Goal: Answer question/provide support

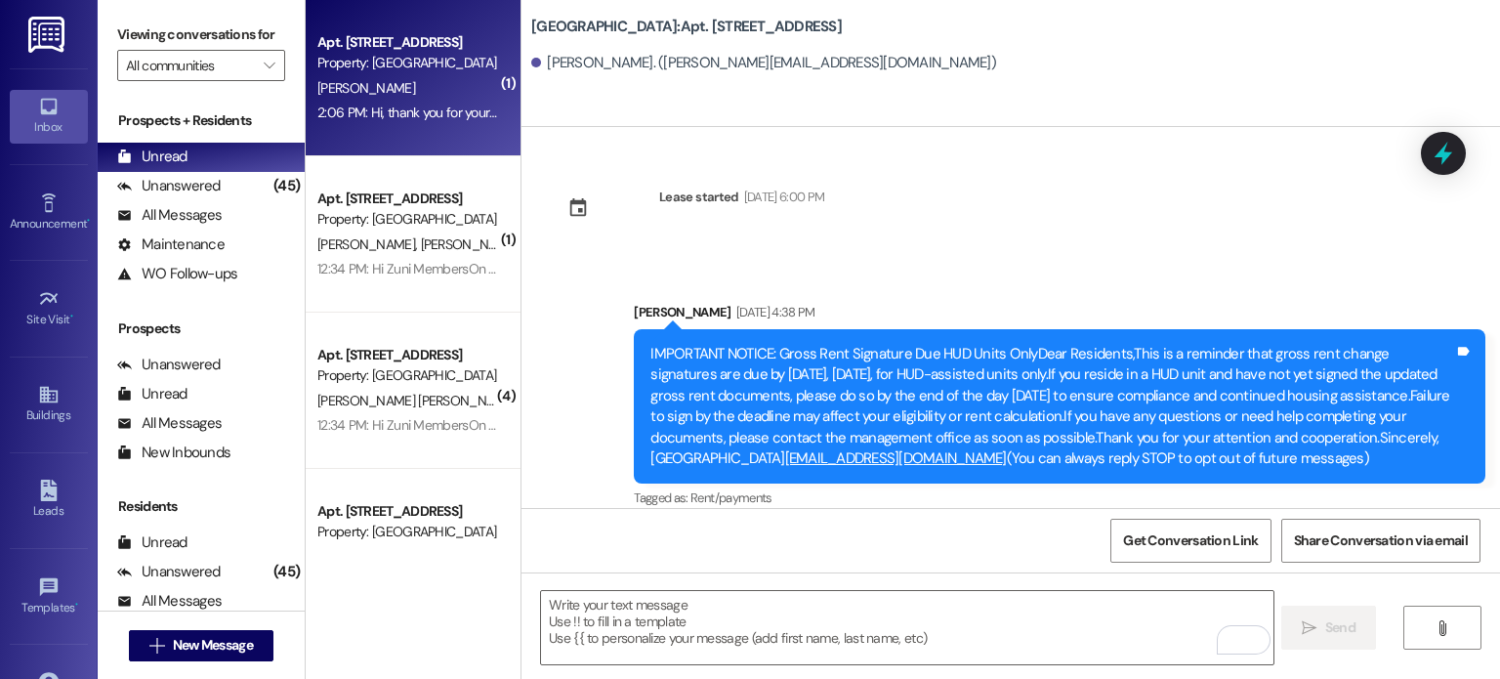
scroll to position [4320, 0]
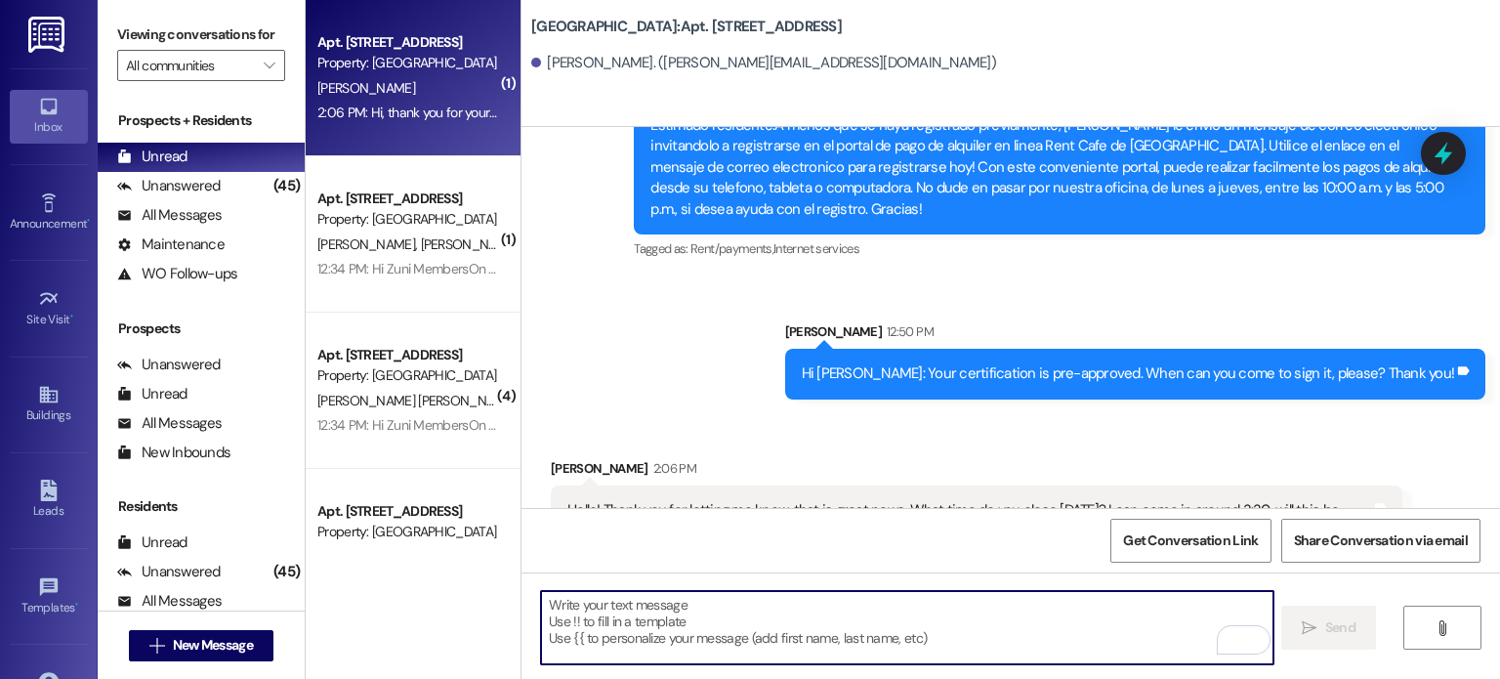
click at [631, 605] on textarea "To enrich screen reader interactions, please activate Accessibility in Grammarl…" at bounding box center [907, 627] width 732 height 73
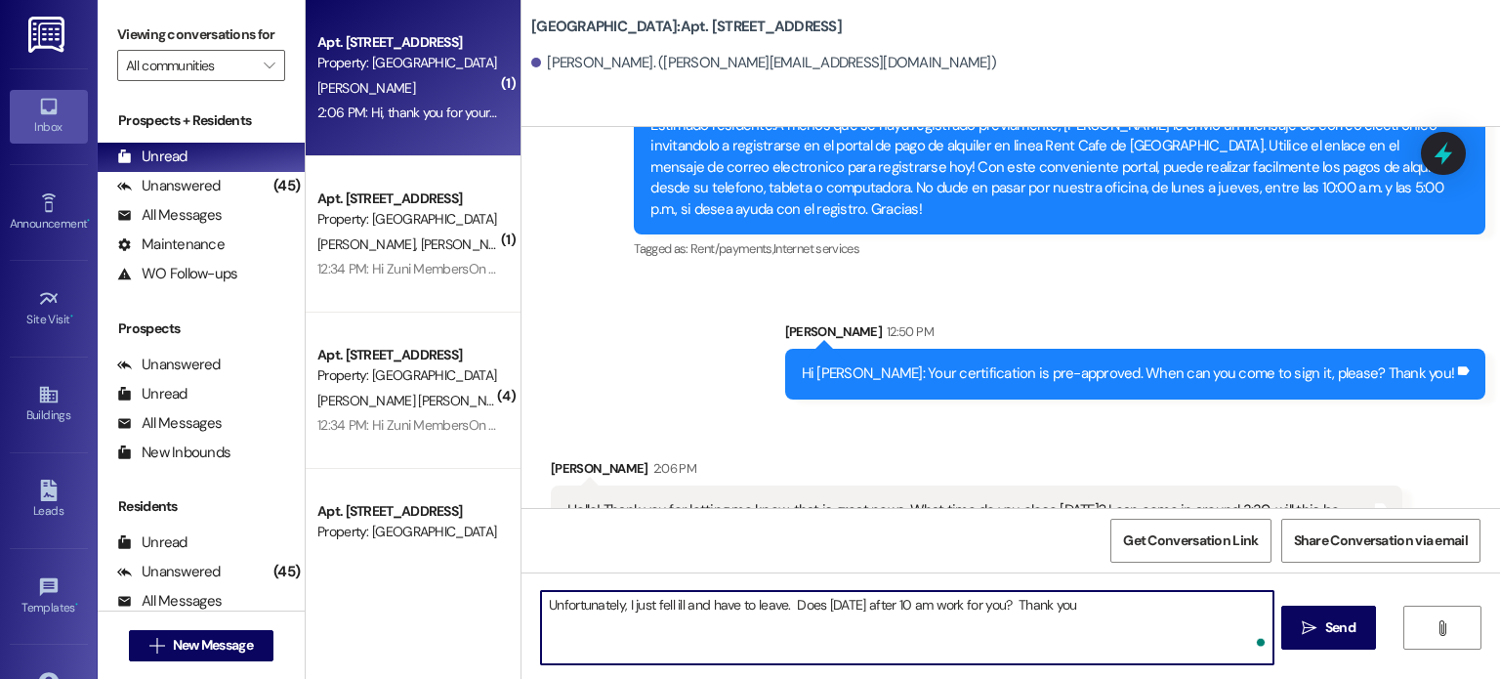
type textarea "Unfortunately, I just fell ill and have to leave. Does [DATE] after 10 am work …"
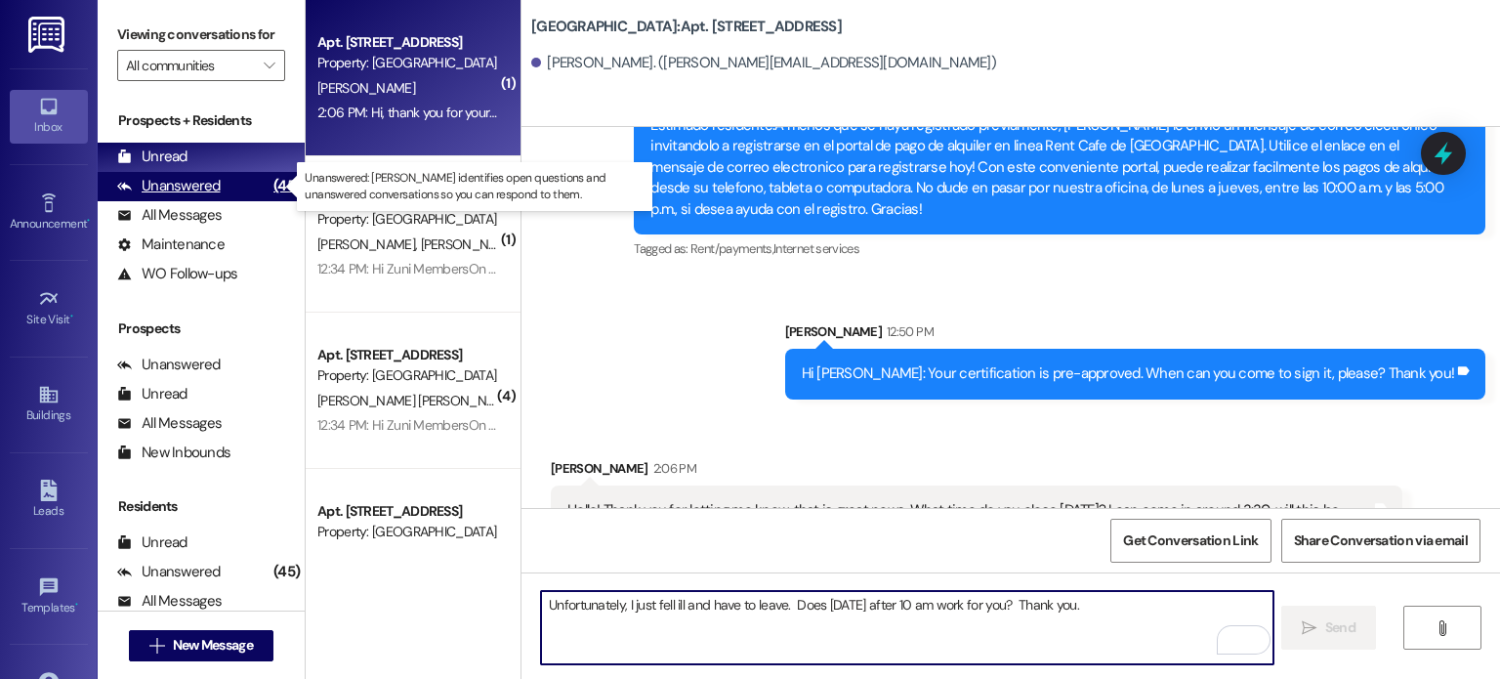
click at [143, 190] on div "Unanswered" at bounding box center [169, 186] width 104 height 21
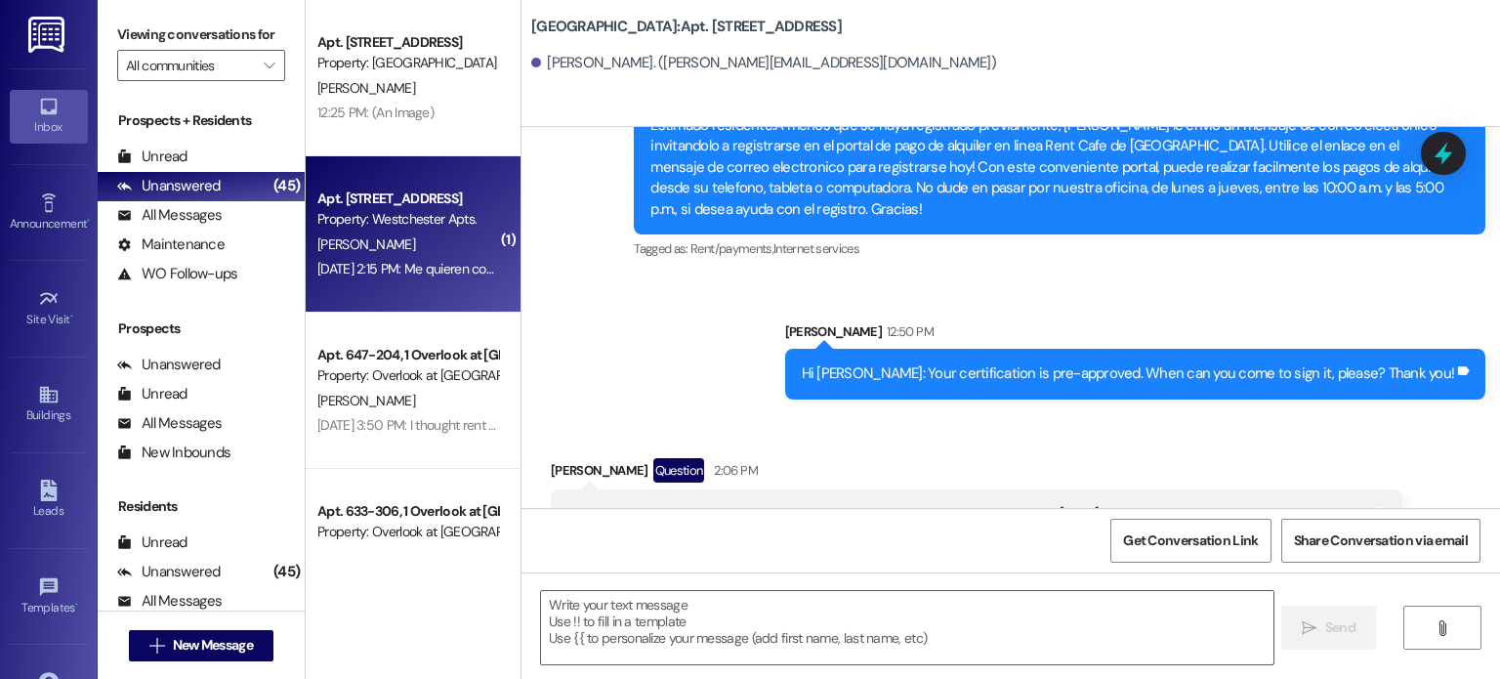
scroll to position [4353, 0]
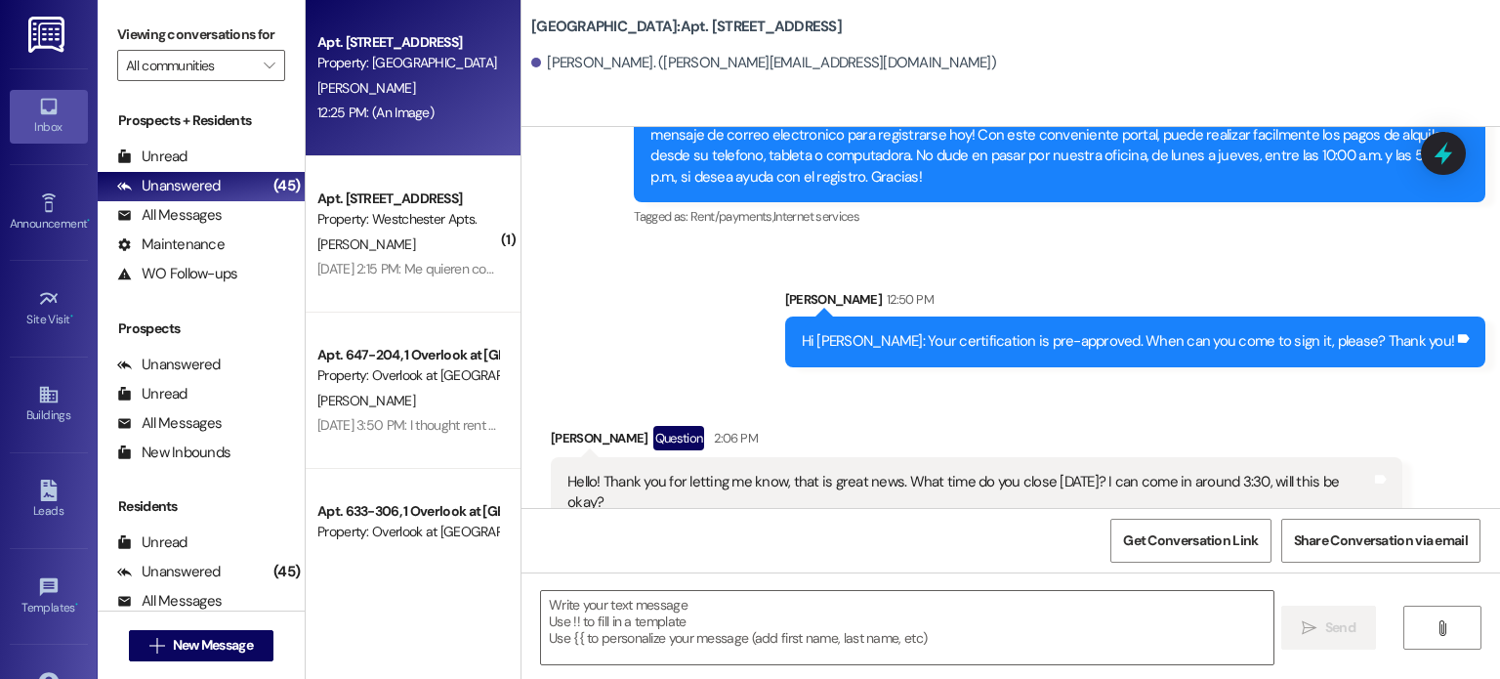
click at [418, 94] on div "[PERSON_NAME]" at bounding box center [408, 88] width 185 height 24
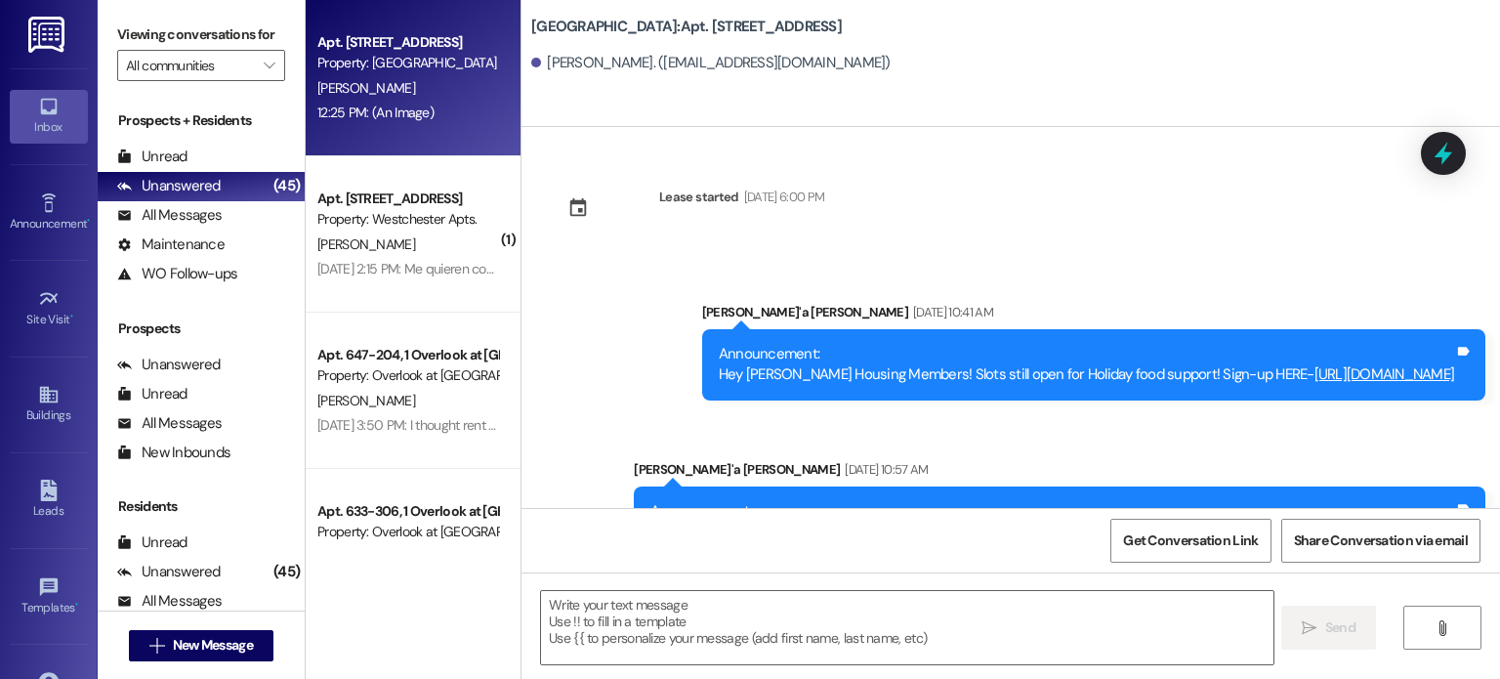
scroll to position [59640, 0]
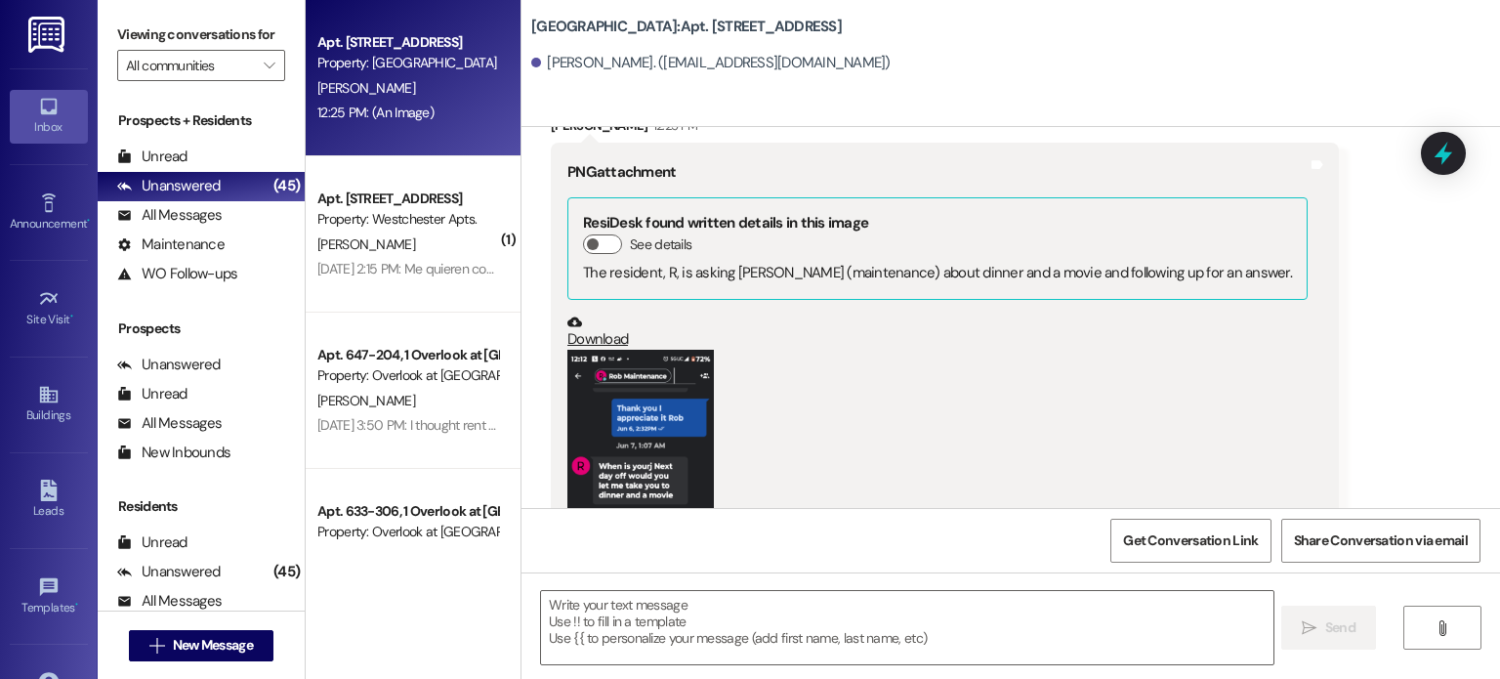
click at [650, 350] on button "Zoom image" at bounding box center [641, 517] width 147 height 334
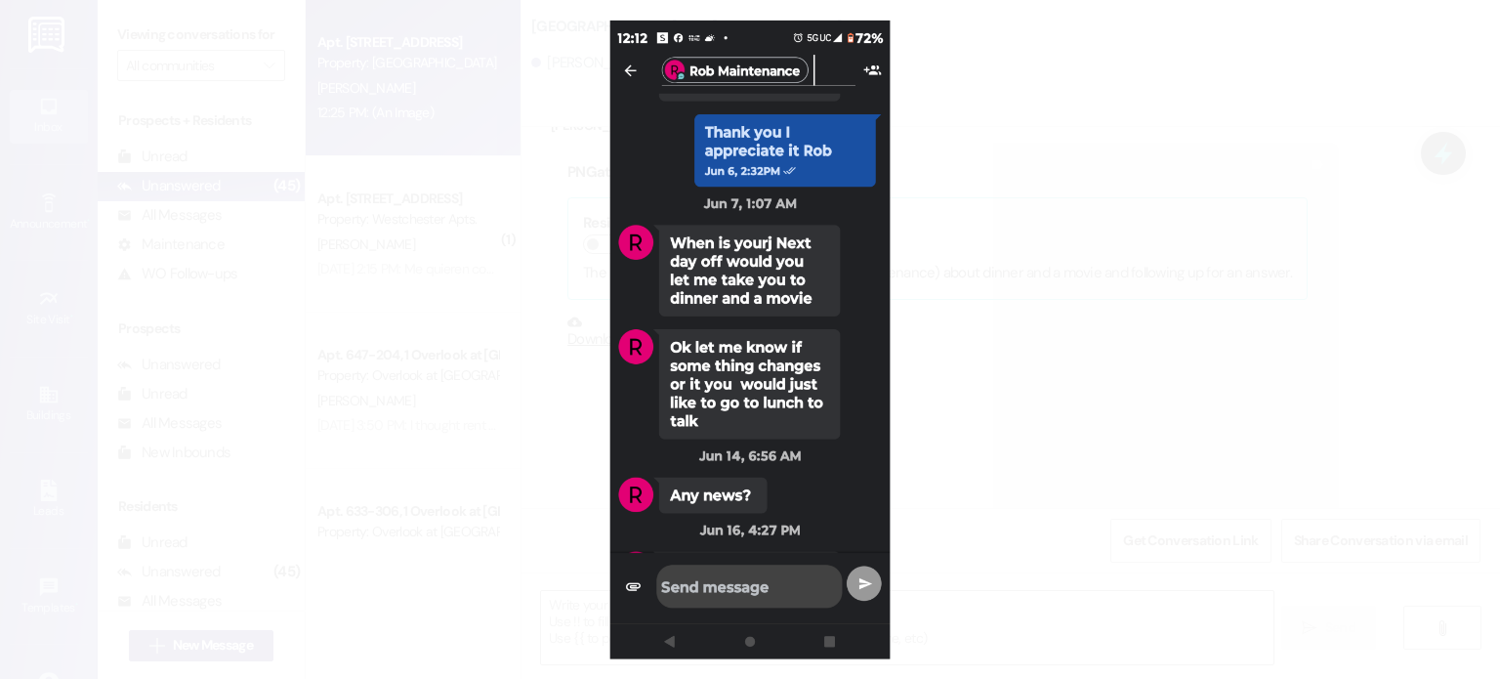
drag, startPoint x: 726, startPoint y: 293, endPoint x: 759, endPoint y: 163, distance: 134.1
click at [759, 163] on button "Unzoom image" at bounding box center [750, 339] width 1500 height 679
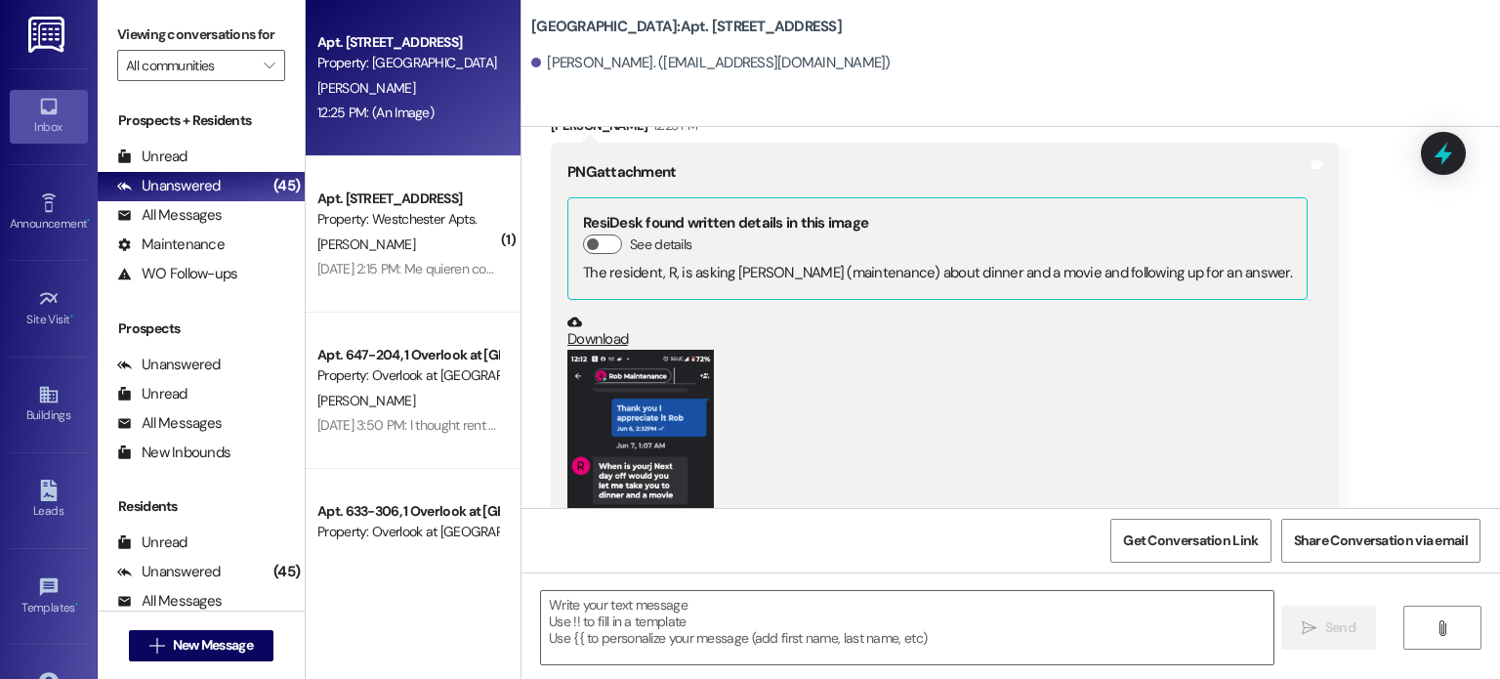
click at [595, 350] on button "Zoom image" at bounding box center [641, 517] width 147 height 334
